Goal: Information Seeking & Learning: Learn about a topic

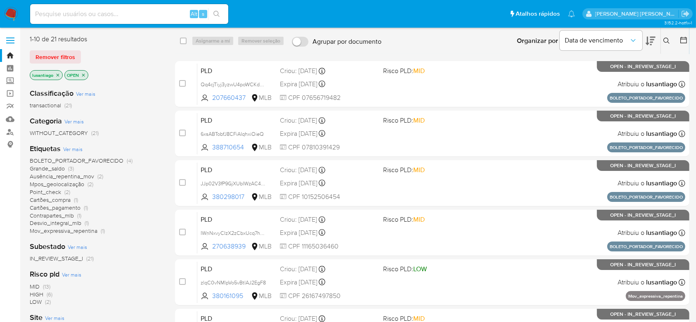
click at [76, 14] on input at bounding box center [129, 14] width 198 height 11
paste input "254686971"
type input "254686971"
click at [218, 14] on icon "search-icon" at bounding box center [216, 14] width 7 height 7
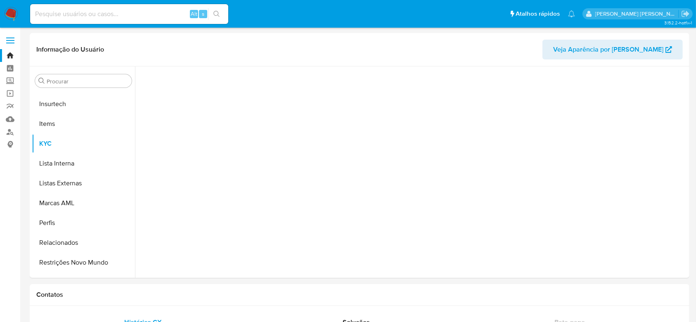
scroll to position [369, 0]
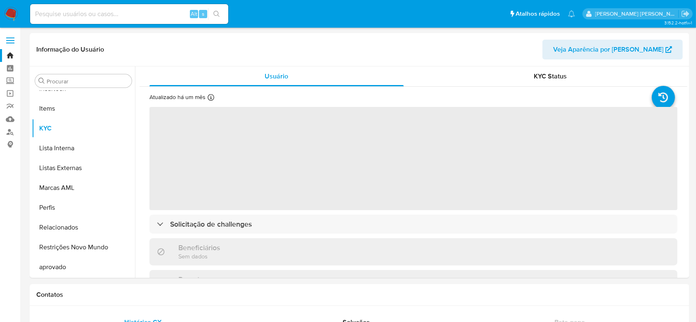
select select "10"
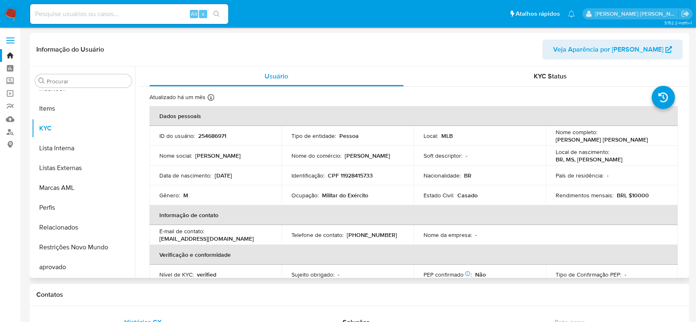
click at [361, 177] on p "CPF 11928415733" at bounding box center [350, 175] width 45 height 7
copy p "11928415733"
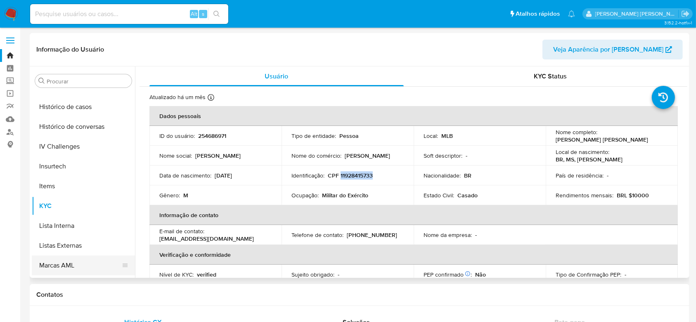
scroll to position [258, 0]
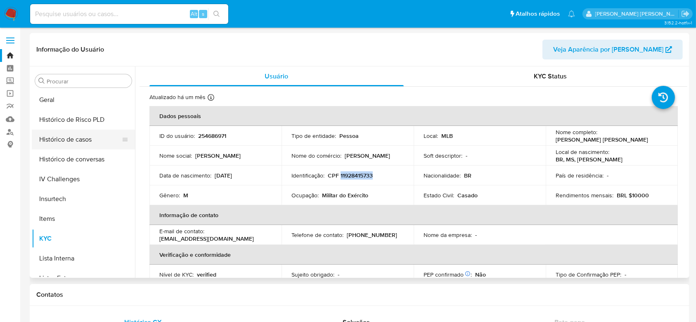
click at [66, 141] on button "Histórico de casos" at bounding box center [80, 140] width 97 height 20
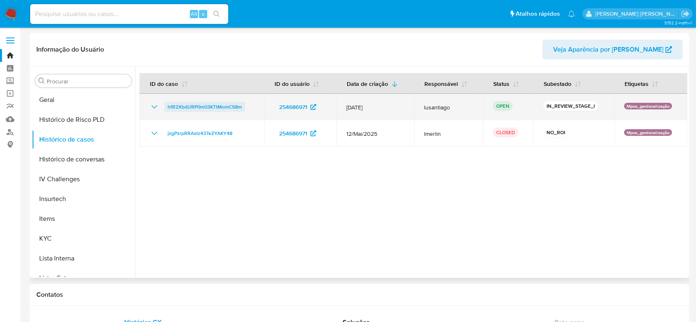
click at [212, 108] on span "hfR2XbdURP0m03KTtMomCS8m" at bounding box center [205, 107] width 74 height 10
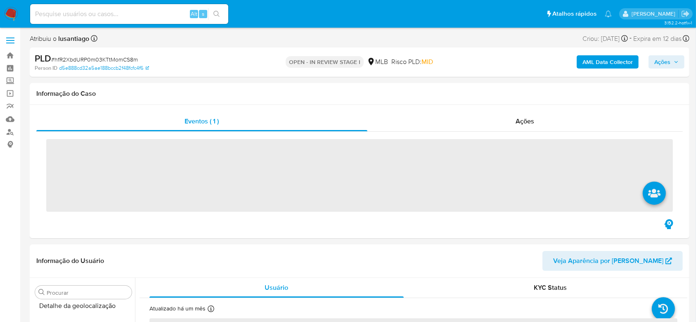
scroll to position [298, 0]
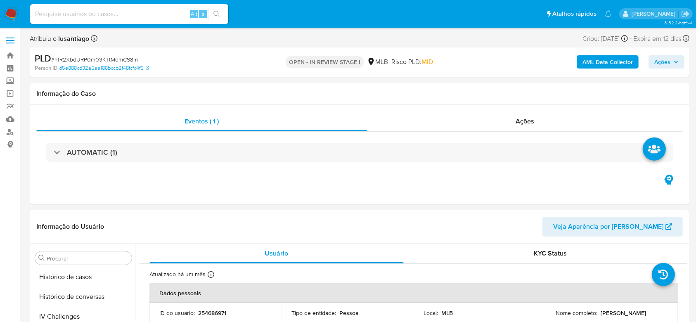
select select "10"
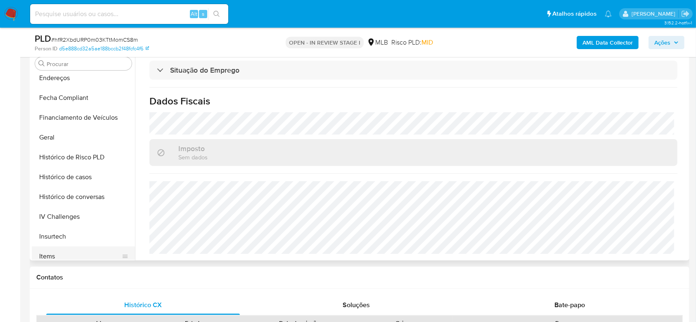
scroll to position [149, 0]
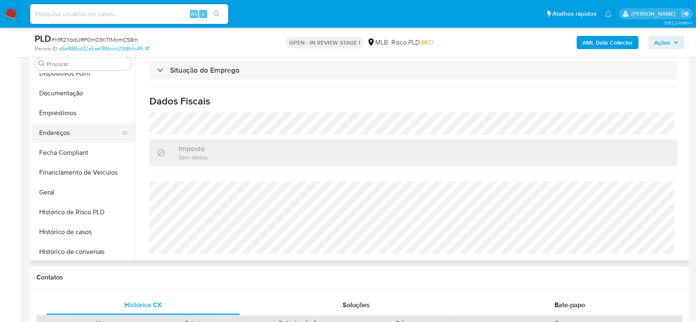
click at [57, 134] on button "Endereços" at bounding box center [80, 133] width 97 height 20
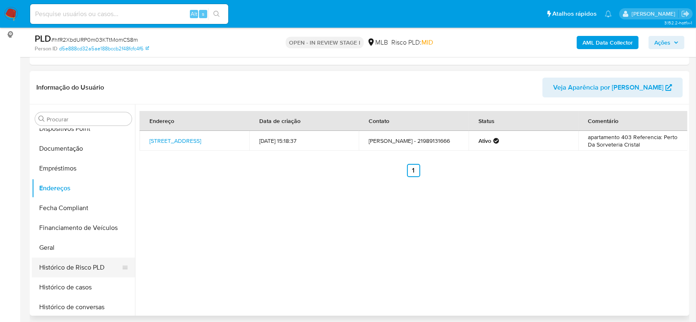
scroll to position [258, 0]
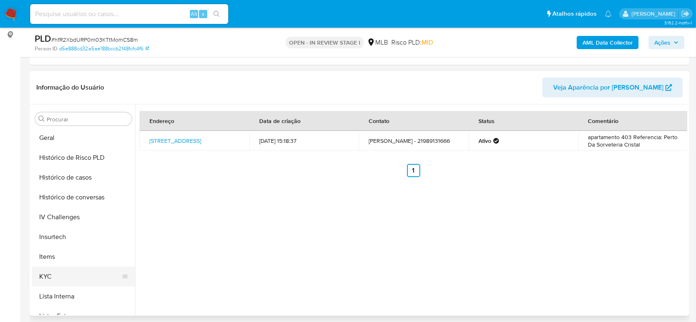
click at [57, 276] on button "KYC" at bounding box center [80, 277] width 97 height 20
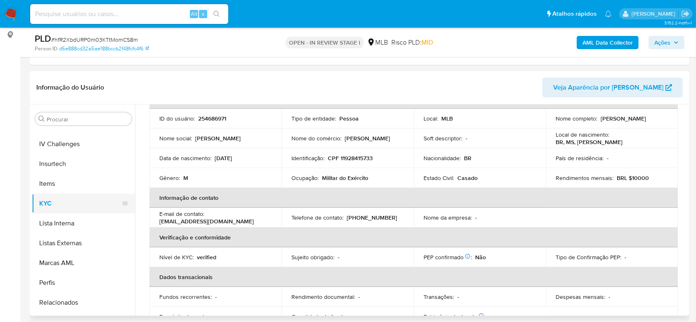
scroll to position [369, 0]
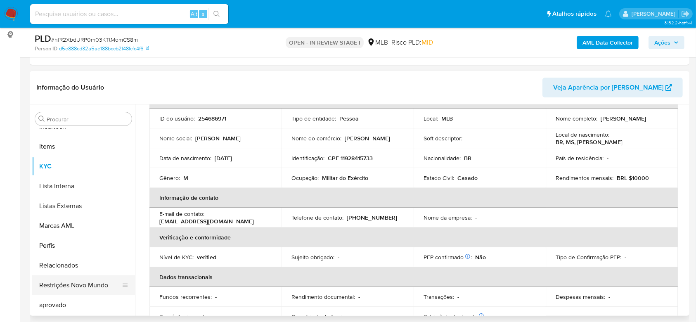
click at [69, 283] on button "Restrições Novo Mundo" at bounding box center [80, 285] width 97 height 20
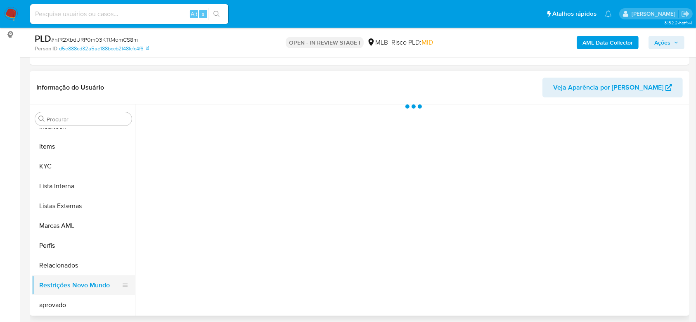
scroll to position [0, 0]
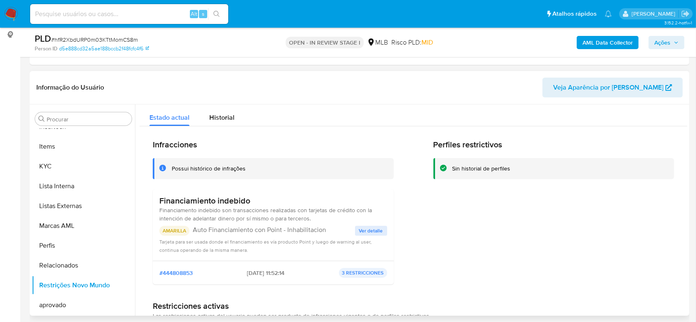
click at [365, 235] on span "Ver detalle" at bounding box center [371, 231] width 24 height 8
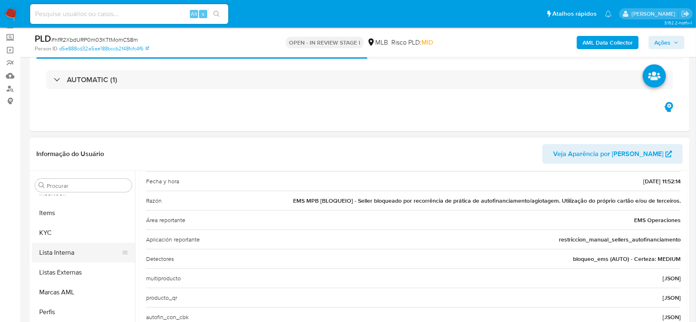
scroll to position [110, 0]
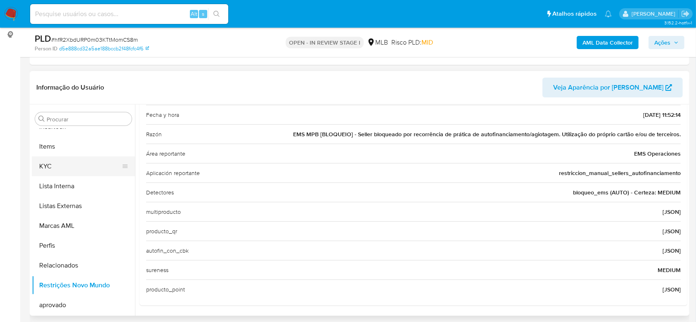
click at [59, 168] on button "KYC" at bounding box center [80, 166] width 97 height 20
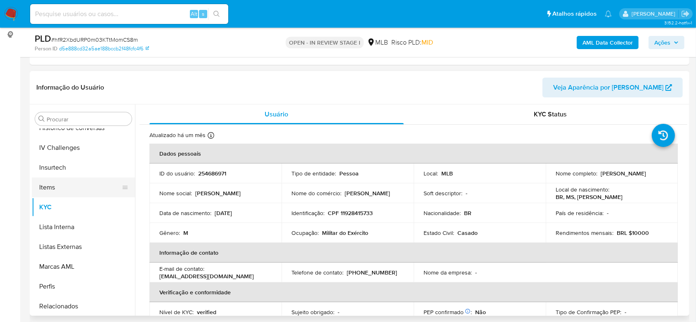
scroll to position [258, 0]
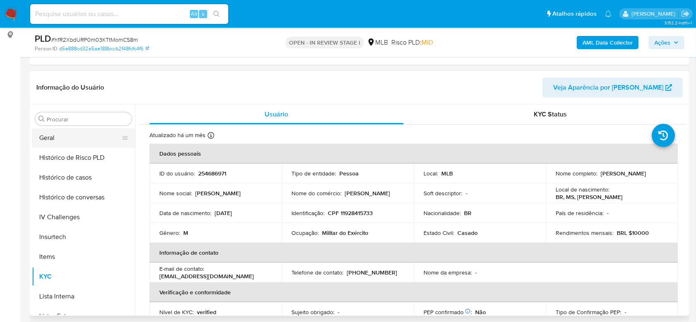
click at [53, 141] on button "Geral" at bounding box center [80, 138] width 97 height 20
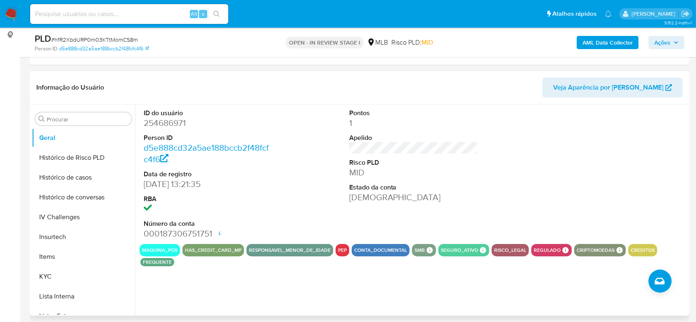
click at [197, 285] on div "ID do usuário 254686971 Person ID d5e888cd32a5ae188bccb2f48fcfc4f6 Data de regi…" at bounding box center [411, 209] width 552 height 211
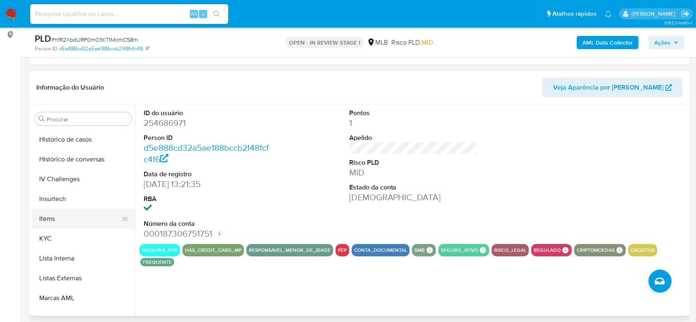
scroll to position [314, 0]
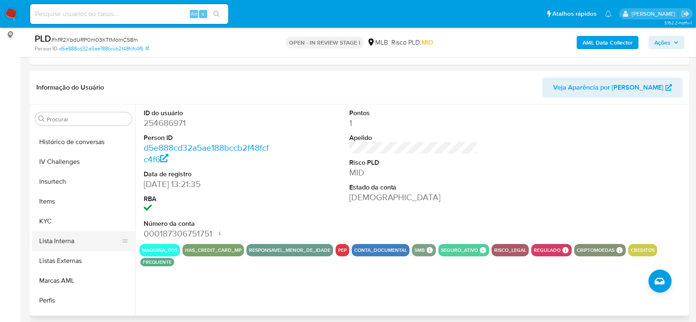
click at [57, 241] on button "Lista Interna" at bounding box center [80, 241] width 97 height 20
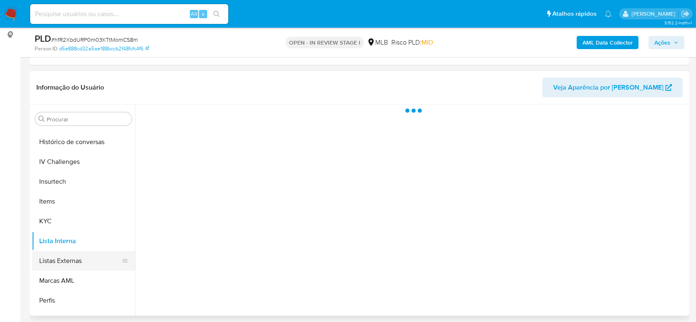
click at [70, 259] on button "Listas Externas" at bounding box center [80, 261] width 97 height 20
click at [73, 242] on button "Lista Interna" at bounding box center [80, 241] width 97 height 20
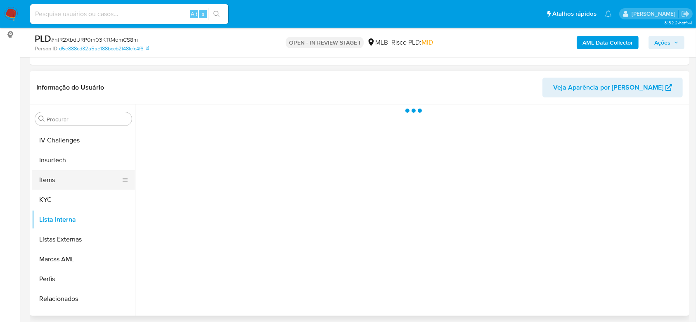
scroll to position [369, 0]
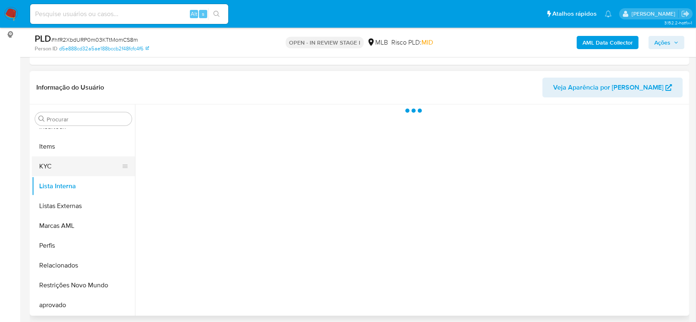
click at [69, 167] on button "KYC" at bounding box center [80, 166] width 97 height 20
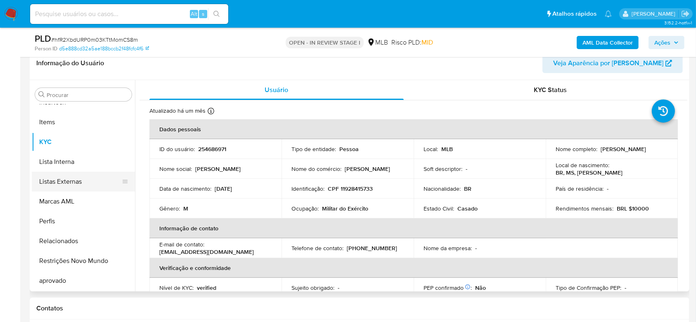
scroll to position [110, 0]
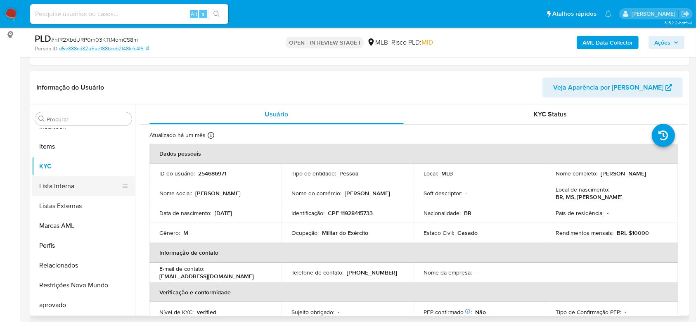
click at [62, 187] on button "Lista Interna" at bounding box center [80, 186] width 97 height 20
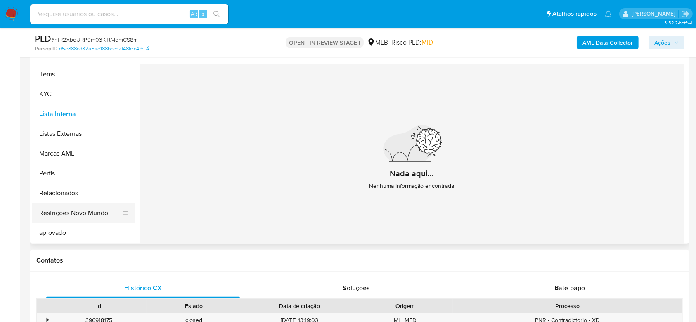
scroll to position [165, 0]
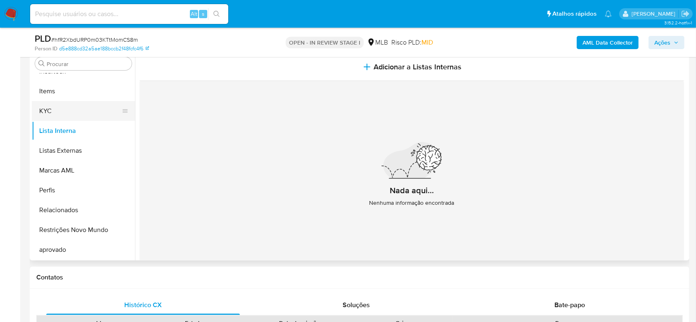
click at [64, 112] on button "KYC" at bounding box center [80, 111] width 97 height 20
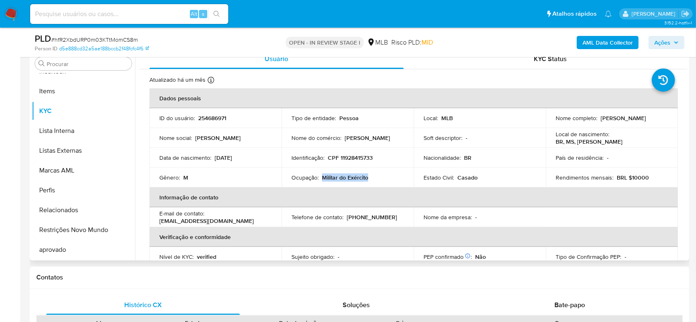
drag, startPoint x: 372, startPoint y: 178, endPoint x: 321, endPoint y: 176, distance: 50.4
click at [321, 176] on div "Ocupação : Militar do Exército" at bounding box center [347, 177] width 112 height 7
copy p "Militar do Exército"
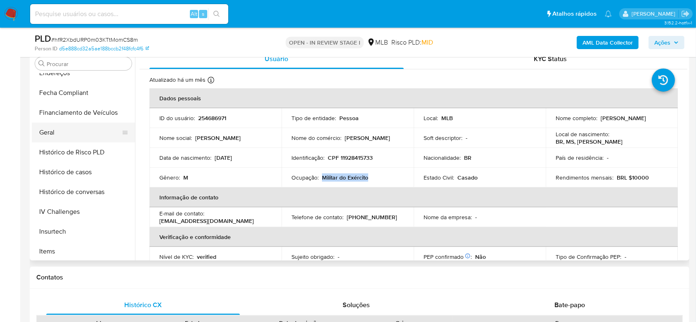
scroll to position [204, 0]
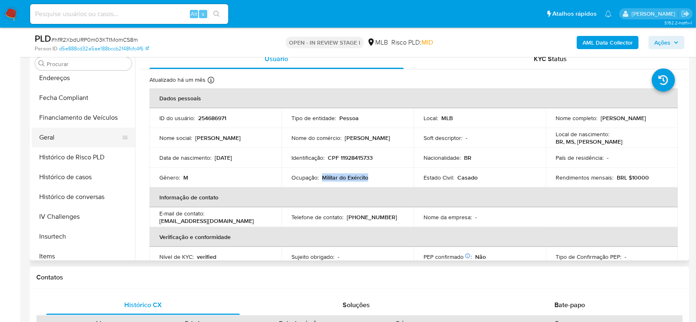
click at [53, 139] on button "Geral" at bounding box center [80, 138] width 97 height 20
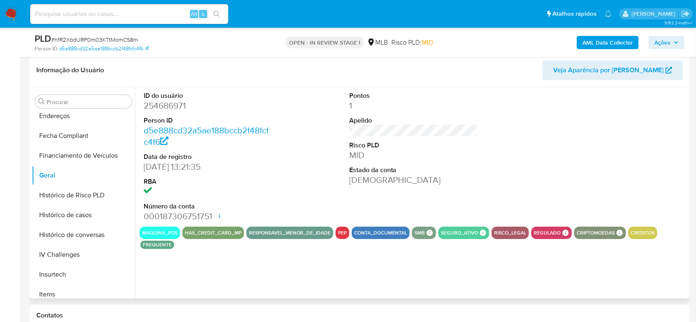
scroll to position [110, 0]
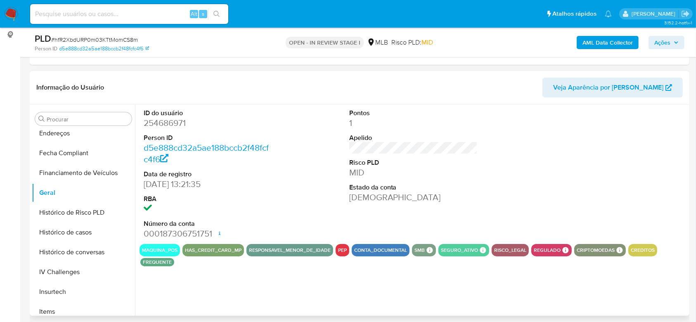
click at [167, 119] on dd "254686971" at bounding box center [208, 123] width 129 height 12
copy dd "254686971"
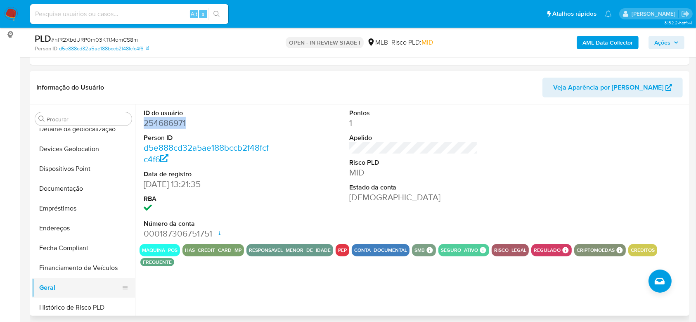
scroll to position [93, 0]
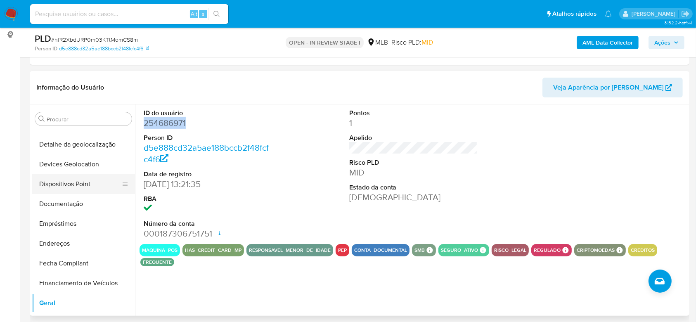
click at [85, 186] on button "Dispositivos Point" at bounding box center [80, 184] width 97 height 20
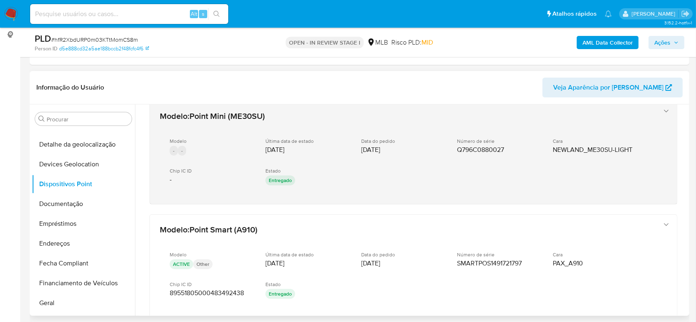
scroll to position [0, 0]
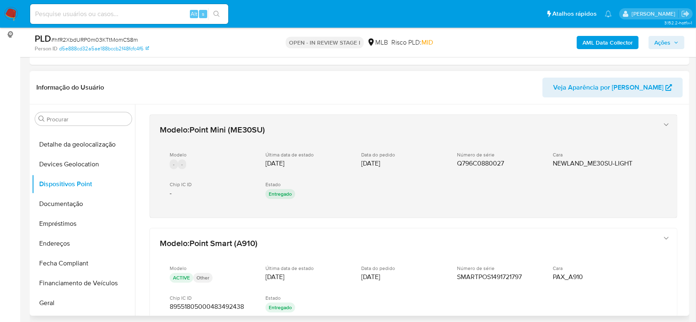
click at [486, 162] on span "Q796C0880027" at bounding box center [480, 163] width 47 height 8
drag, startPoint x: 509, startPoint y: 165, endPoint x: 457, endPoint y: 166, distance: 52.0
click at [457, 166] on div "Número de série Q796C0880027" at bounding box center [498, 160] width 83 height 16
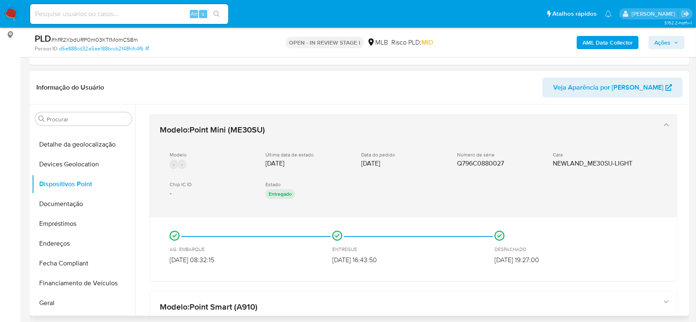
click at [457, 166] on span "Q796C0880027" at bounding box center [480, 163] width 47 height 8
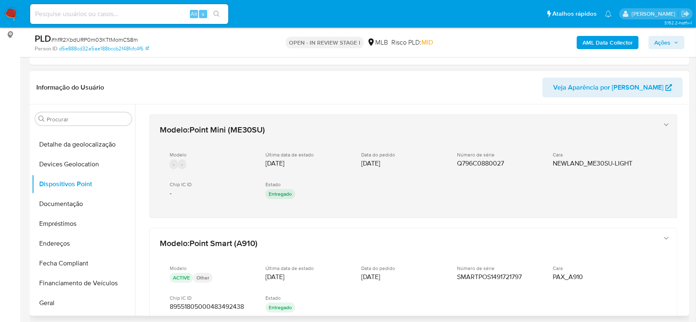
click at [457, 166] on span "Q796C0880027" at bounding box center [480, 163] width 47 height 8
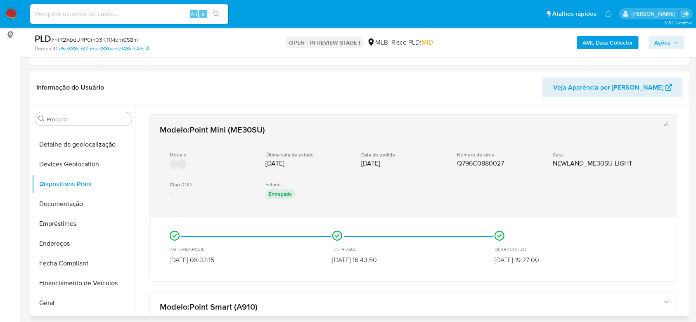
drag, startPoint x: 457, startPoint y: 160, endPoint x: 523, endPoint y: 160, distance: 65.6
click at [523, 160] on div "Número de série Q796C0880027" at bounding box center [498, 160] width 83 height 16
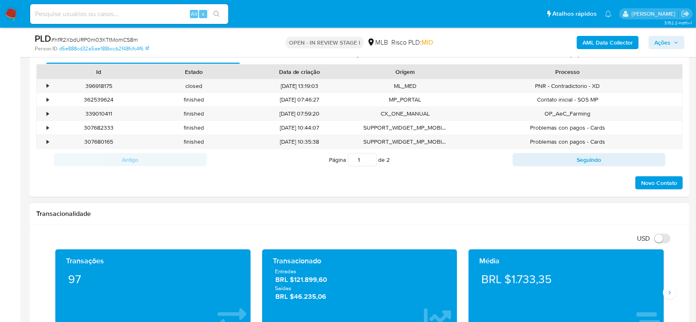
scroll to position [691, 0]
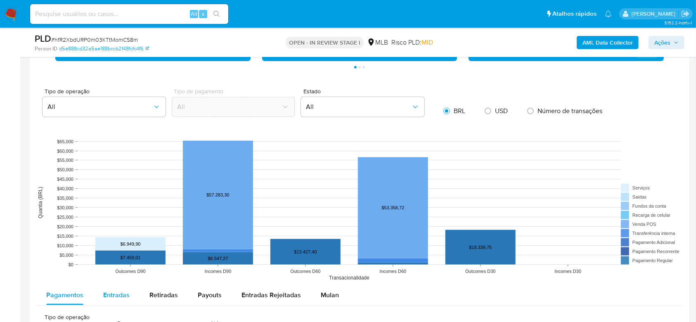
click at [113, 299] on span "Entradas" at bounding box center [116, 294] width 26 height 9
select select "10"
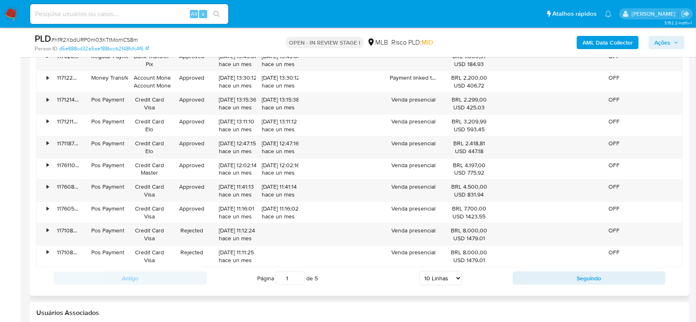
scroll to position [1021, 0]
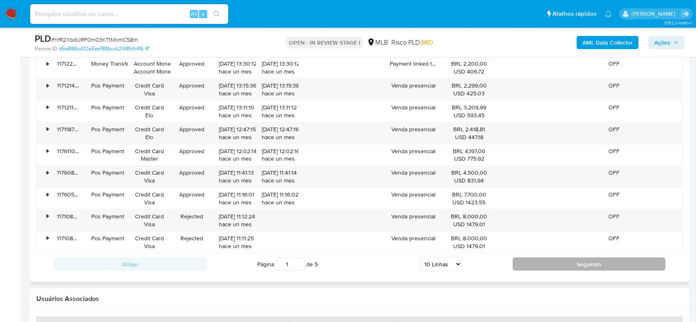
click at [538, 259] on button "Seguindo" at bounding box center [589, 264] width 153 height 13
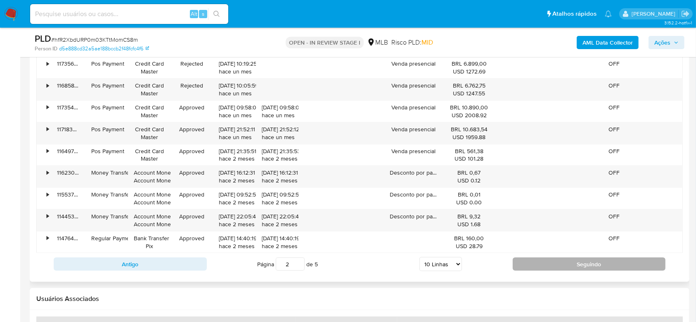
click at [535, 261] on button "Seguindo" at bounding box center [589, 264] width 153 height 13
type input "3"
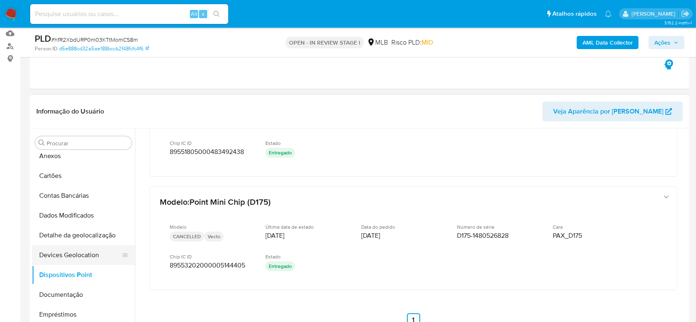
scroll to position [0, 0]
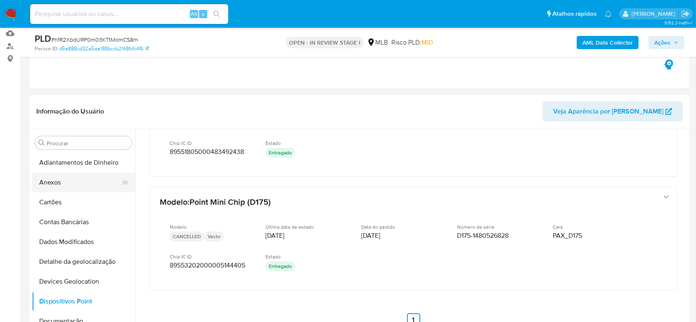
click at [56, 177] on button "Anexos" at bounding box center [80, 183] width 97 height 20
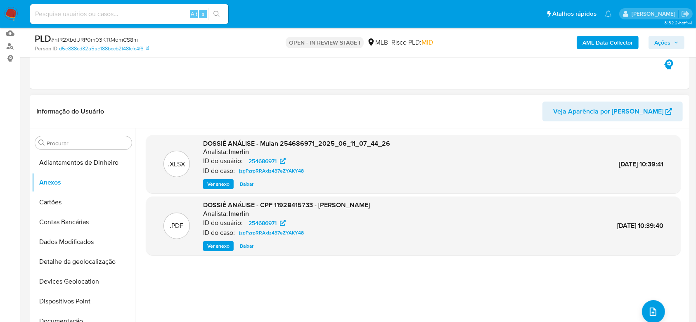
click at [219, 245] on span "Ver anexo" at bounding box center [218, 246] width 22 height 8
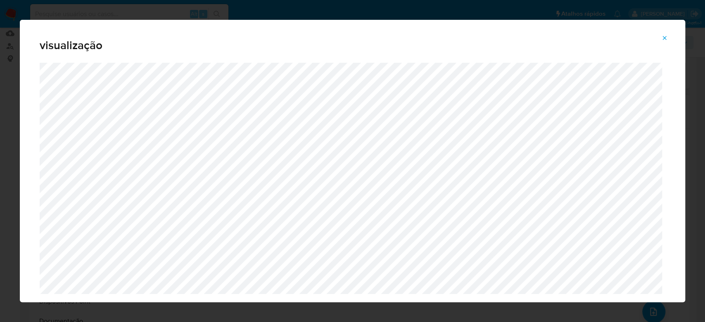
drag, startPoint x: 665, startPoint y: 39, endPoint x: 388, endPoint y: 166, distance: 304.5
click at [666, 39] on icon "Attachment preview" at bounding box center [665, 38] width 4 height 4
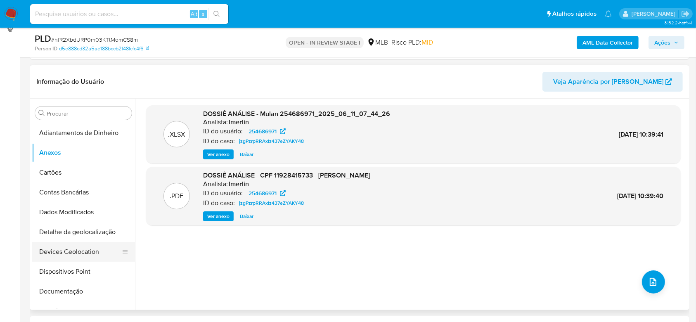
scroll to position [141, 0]
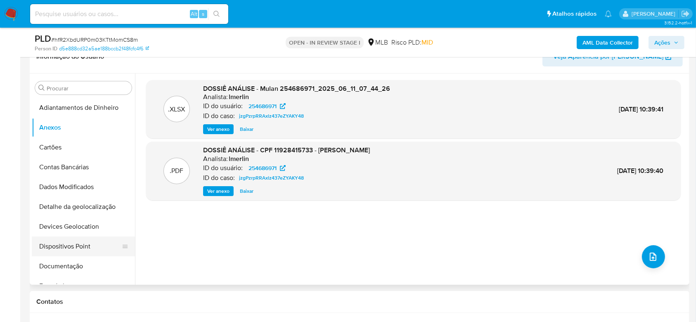
click at [62, 242] on button "Dispositivos Point" at bounding box center [80, 247] width 97 height 20
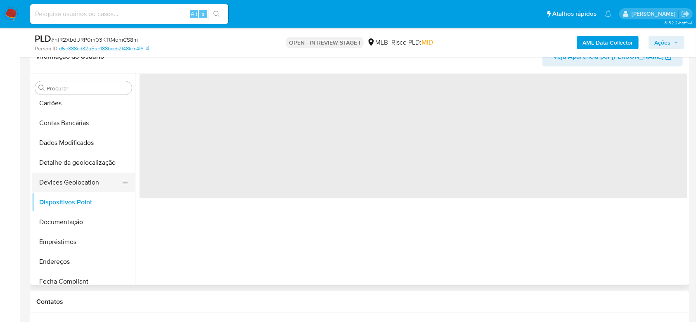
scroll to position [55, 0]
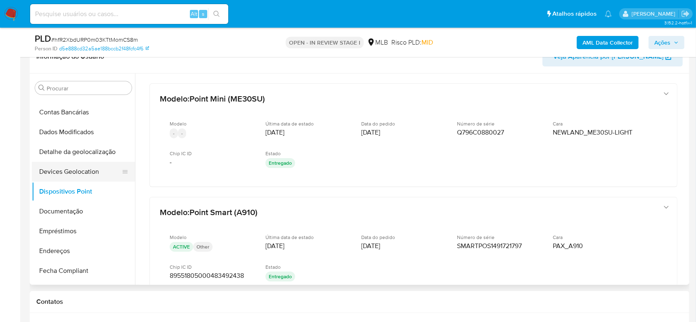
click at [85, 171] on button "Devices Geolocation" at bounding box center [80, 172] width 97 height 20
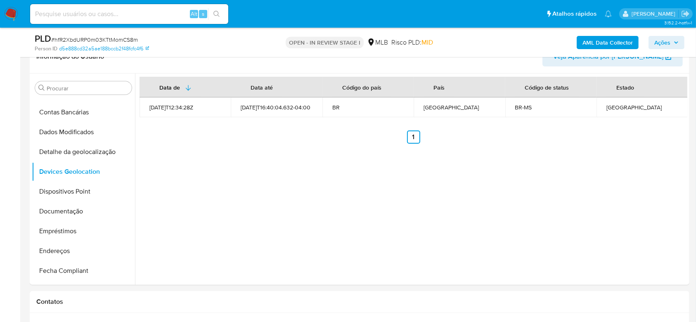
click at [666, 43] on span "Ações" at bounding box center [662, 42] width 16 height 13
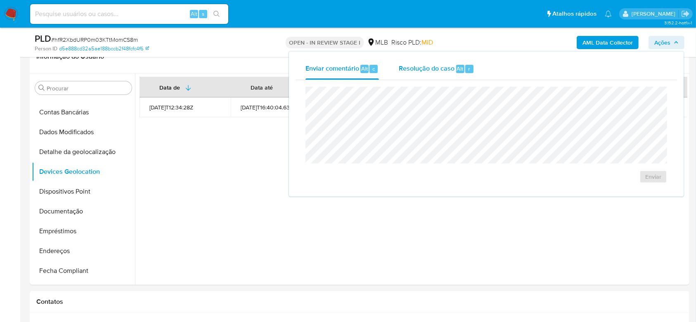
click at [436, 70] on span "Resolução do caso" at bounding box center [427, 68] width 56 height 9
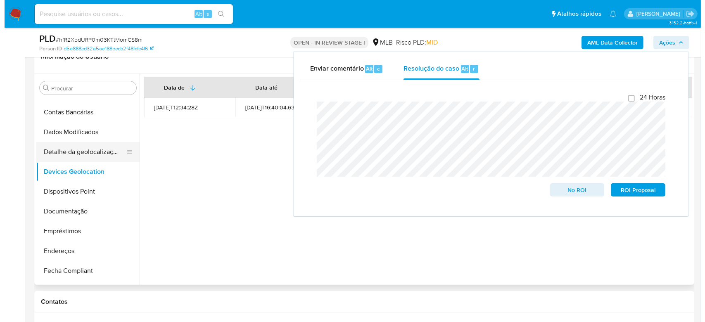
scroll to position [0, 0]
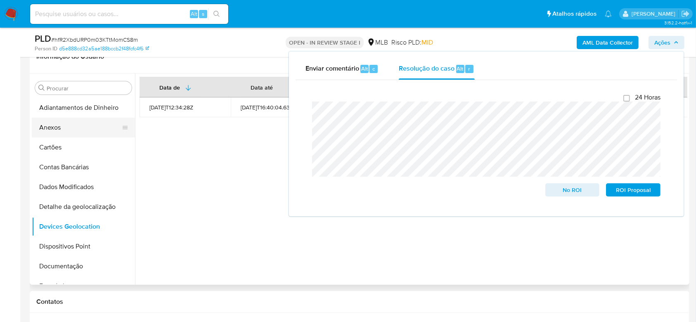
click at [67, 125] on button "Anexos" at bounding box center [80, 128] width 97 height 20
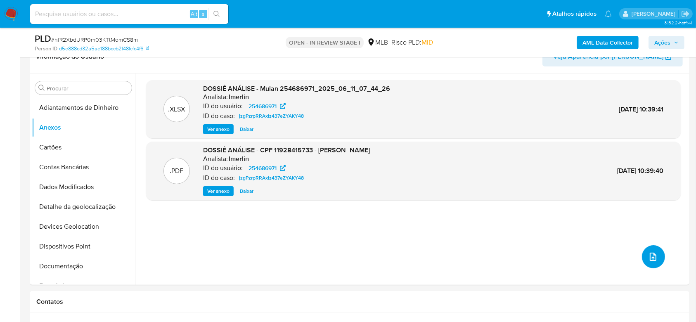
click at [651, 253] on icon "upload-file" at bounding box center [653, 257] width 10 height 10
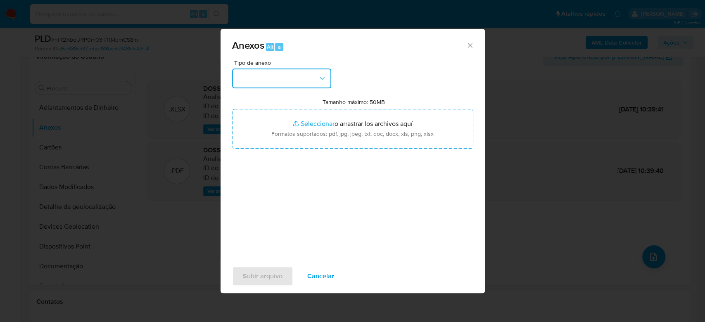
click at [301, 69] on button "button" at bounding box center [281, 79] width 99 height 20
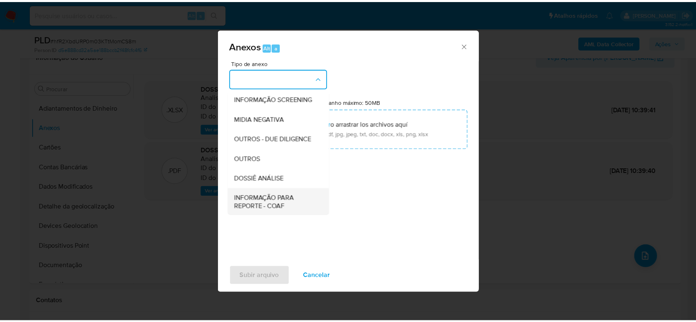
scroll to position [127, 0]
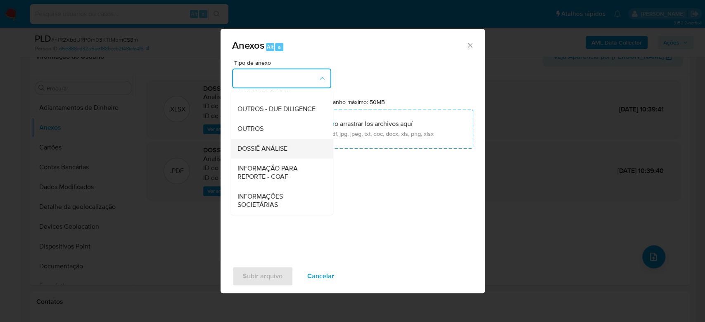
click at [274, 151] on span "DOSSIÊ ANÁLISE" at bounding box center [262, 149] width 50 height 8
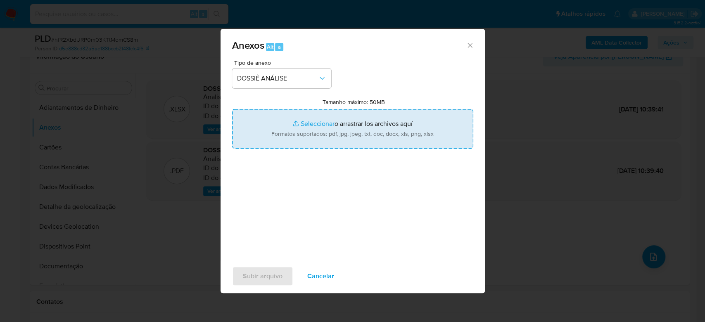
type input "C:\fakepath\Mulan 254686971_2025_08_13_10_44_18.xlsx"
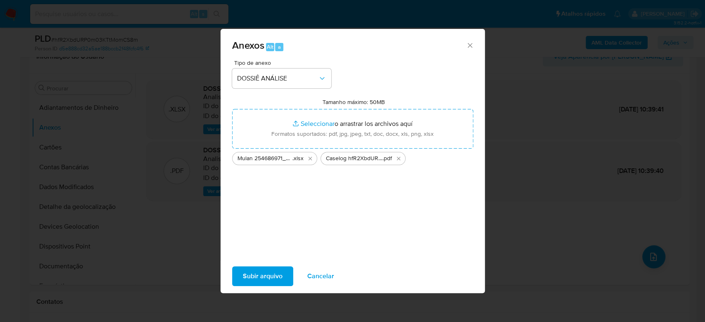
click at [264, 281] on span "Subir arquivo" at bounding box center [263, 276] width 40 height 18
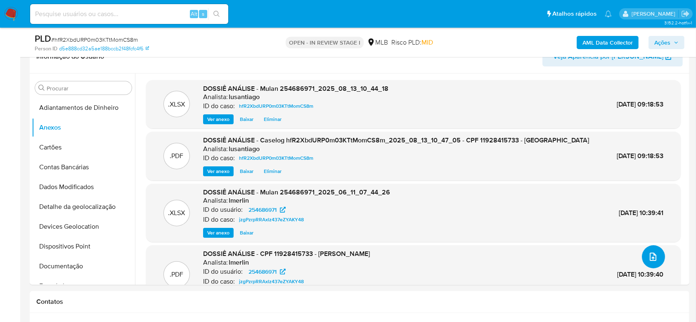
scroll to position [36, 0]
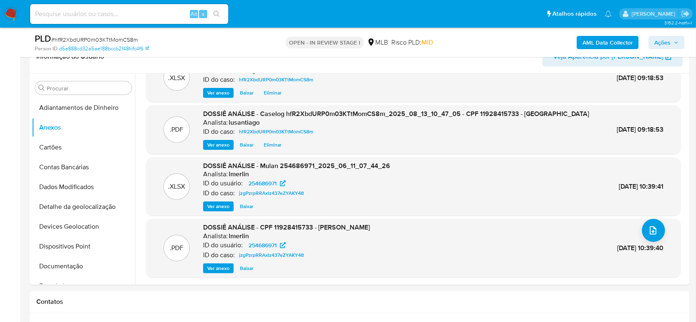
click at [228, 49] on div "Person ID d5e888cd32a5ae188bccb2f48fcfc4f6" at bounding box center [142, 48] width 214 height 7
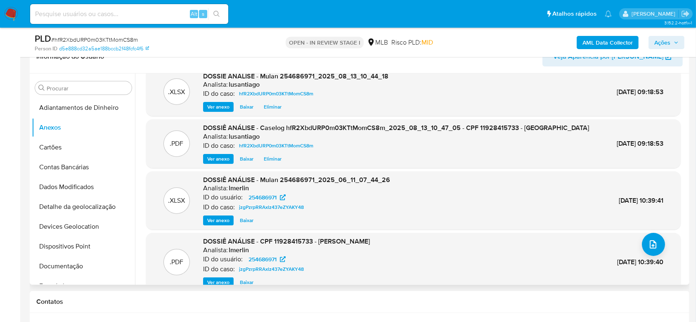
scroll to position [0, 0]
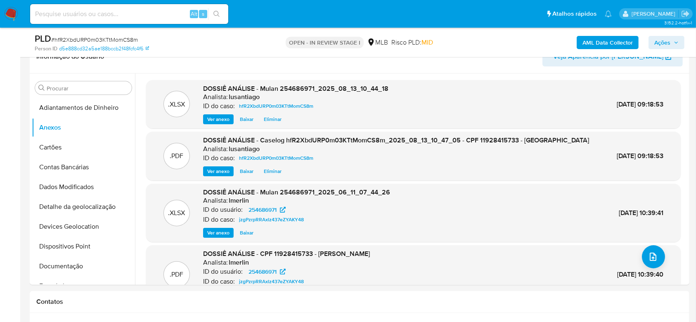
click at [610, 44] on b "AML Data Collector" at bounding box center [608, 42] width 50 height 13
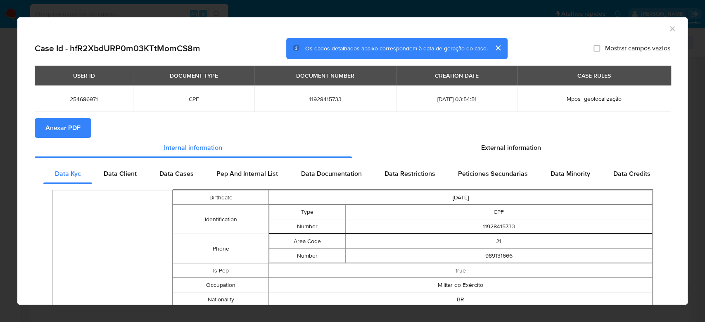
click at [67, 126] on span "Anexar PDF" at bounding box center [62, 128] width 35 height 18
click at [670, 29] on icon "Fechar a janela" at bounding box center [672, 28] width 5 height 5
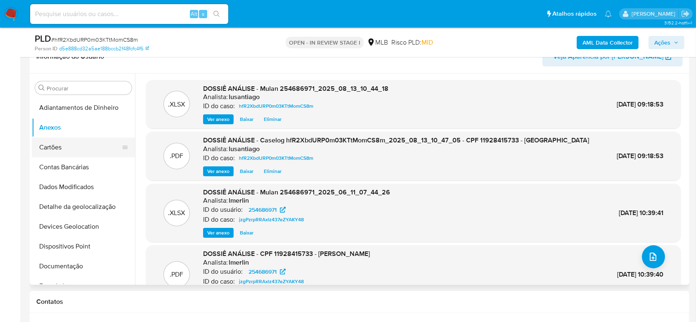
click at [43, 146] on button "Cartões" at bounding box center [80, 147] width 97 height 20
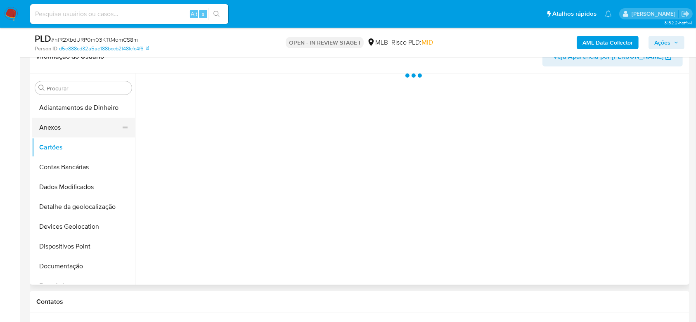
click at [73, 132] on button "Anexos" at bounding box center [80, 128] width 97 height 20
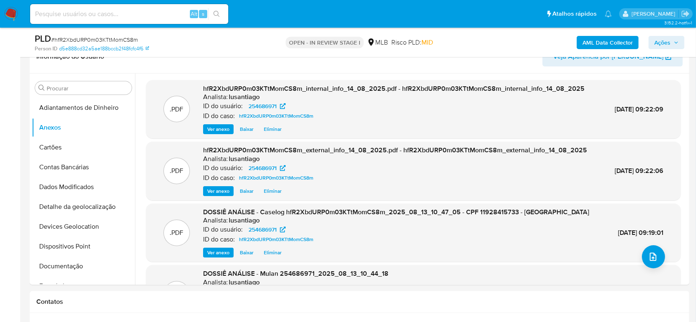
click at [664, 42] on span "Ações" at bounding box center [662, 42] width 16 height 13
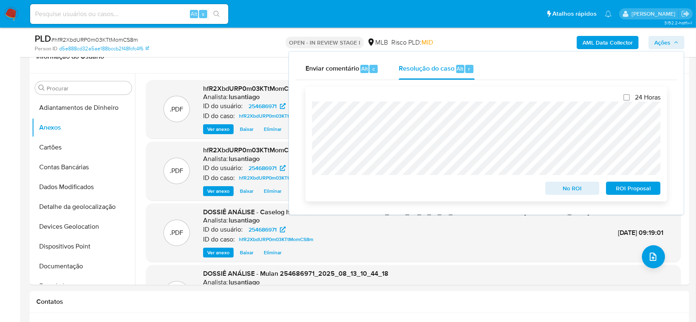
click at [584, 189] on span "No ROI" at bounding box center [572, 188] width 43 height 12
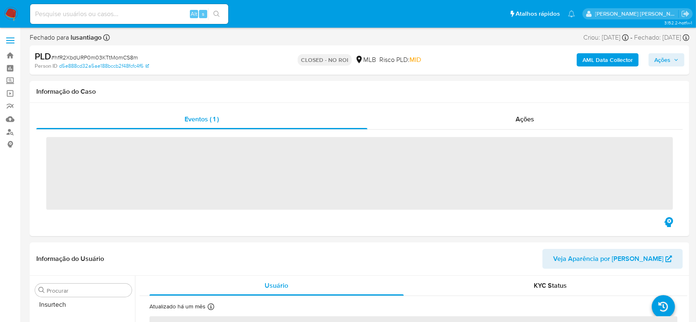
scroll to position [369, 0]
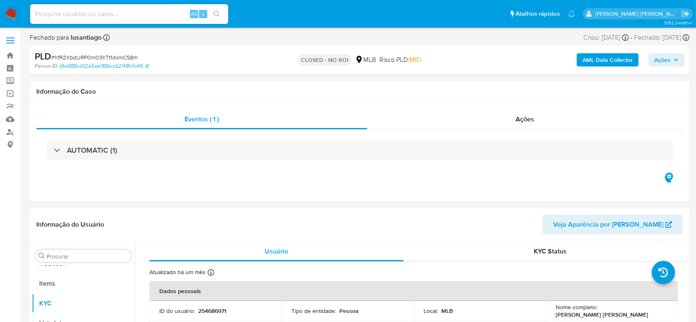
select select "10"
click at [91, 13] on input at bounding box center [129, 14] width 198 height 11
paste input "380161095"
type input "380161095"
click at [216, 12] on icon "search-icon" at bounding box center [216, 14] width 7 height 7
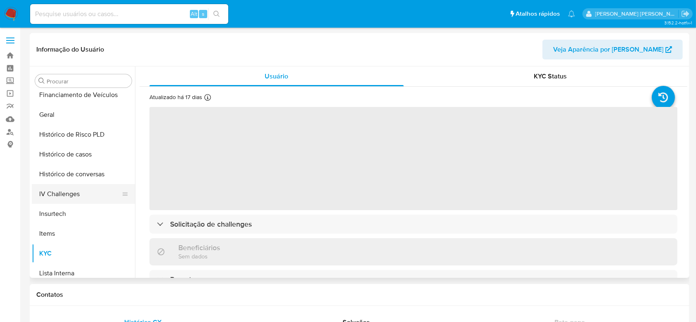
scroll to position [239, 0]
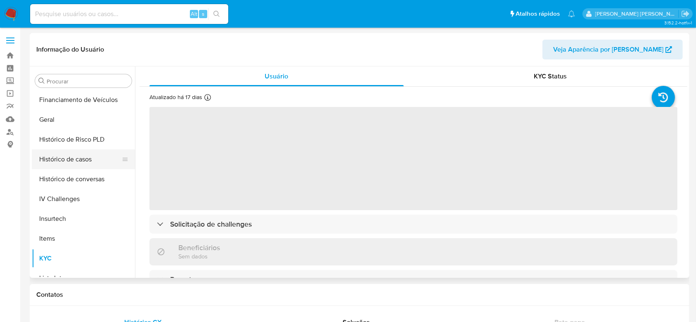
click at [83, 163] on button "Histórico de casos" at bounding box center [80, 159] width 97 height 20
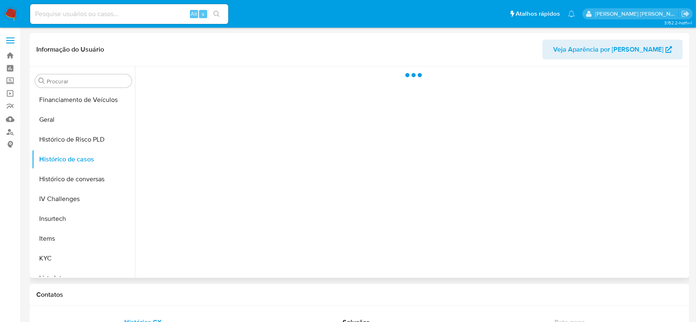
select select "10"
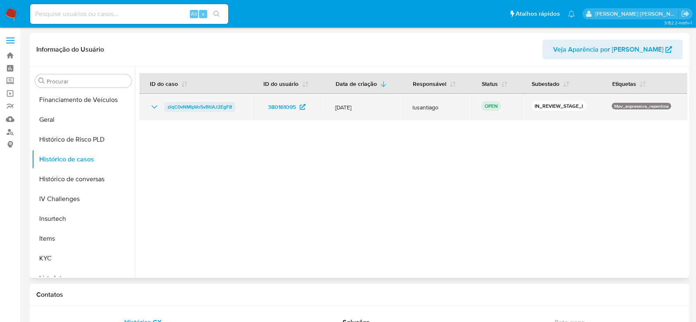
click at [196, 106] on span "zlqC0vNMlpVo5vBtlAJ2EgF8" at bounding box center [200, 107] width 64 height 10
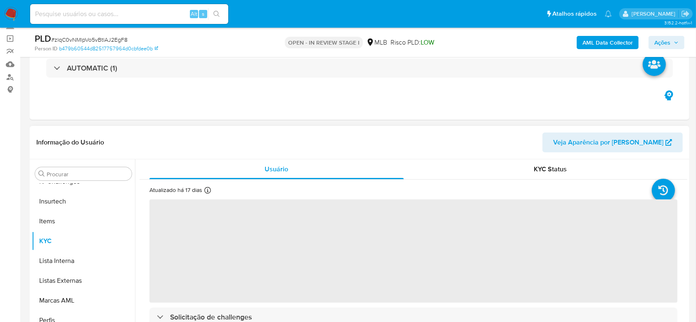
scroll to position [110, 0]
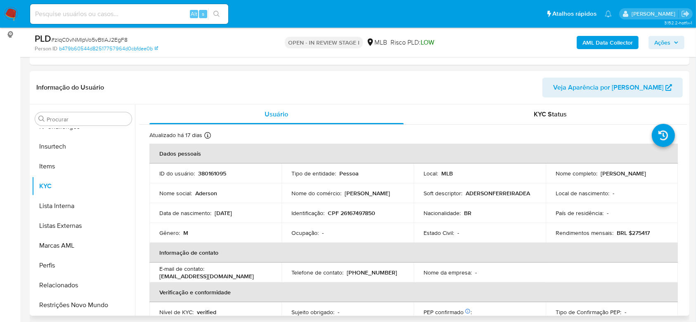
select select "10"
click at [354, 210] on p "CPF 26167497850" at bounding box center [351, 212] width 47 height 7
copy p "26167497850"
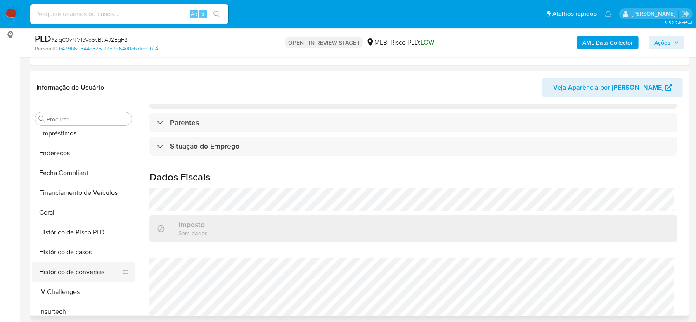
scroll to position [129, 0]
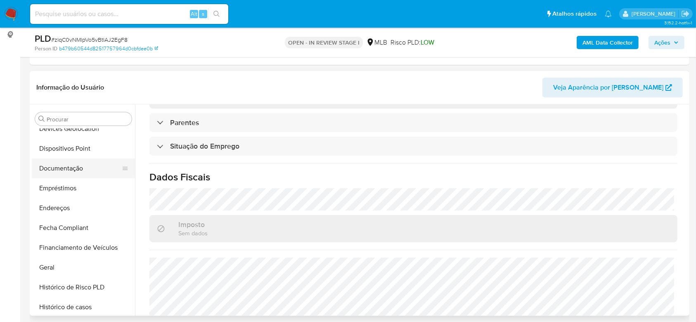
click at [56, 170] on button "Documentação" at bounding box center [80, 169] width 97 height 20
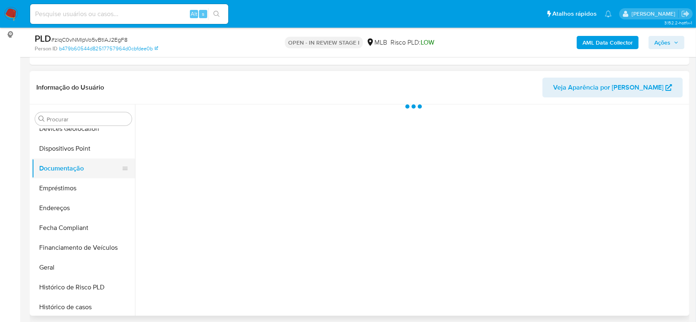
scroll to position [0, 0]
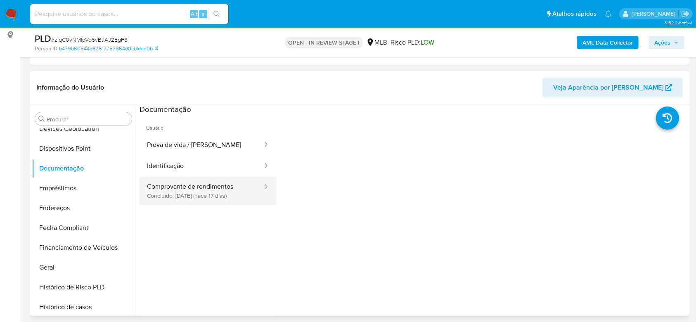
click at [209, 185] on button "Comprovante de rendimentos Concluído: 28/07/2025 (hace 17 días)" at bounding box center [202, 191] width 124 height 28
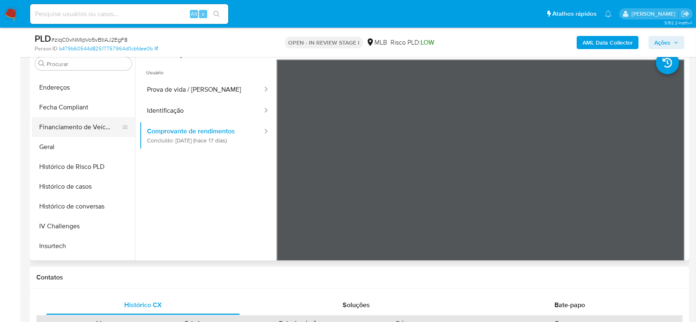
scroll to position [294, 0]
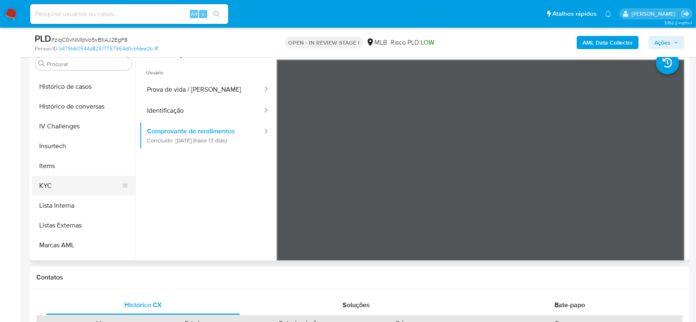
click at [65, 187] on button "KYC" at bounding box center [80, 186] width 97 height 20
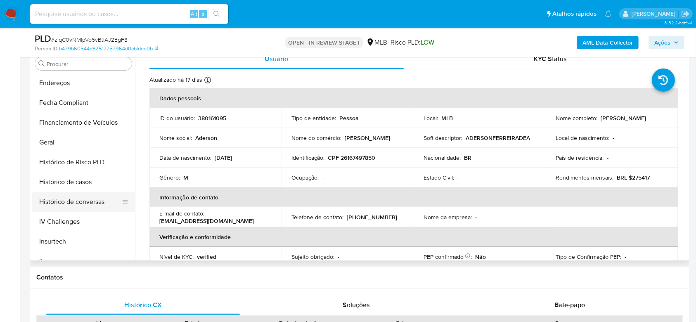
scroll to position [184, 0]
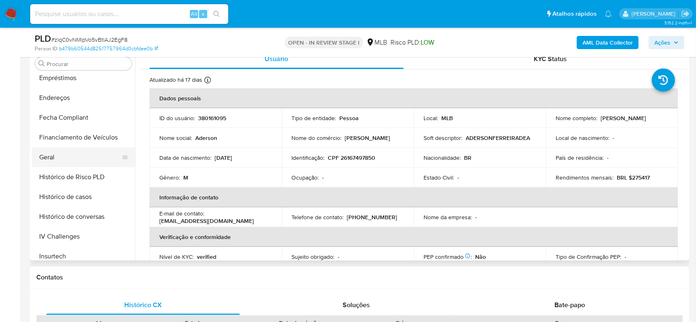
click at [67, 157] on button "Geral" at bounding box center [80, 157] width 97 height 20
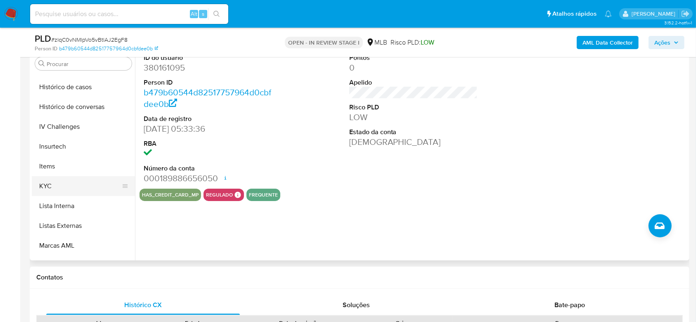
scroll to position [294, 0]
click at [70, 186] on button "KYC" at bounding box center [80, 186] width 97 height 20
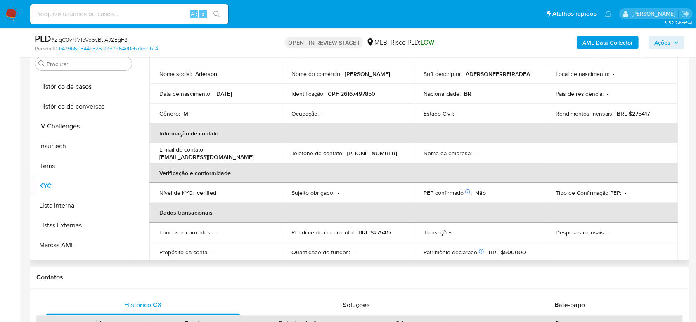
scroll to position [0, 0]
